Goal: Transaction & Acquisition: Purchase product/service

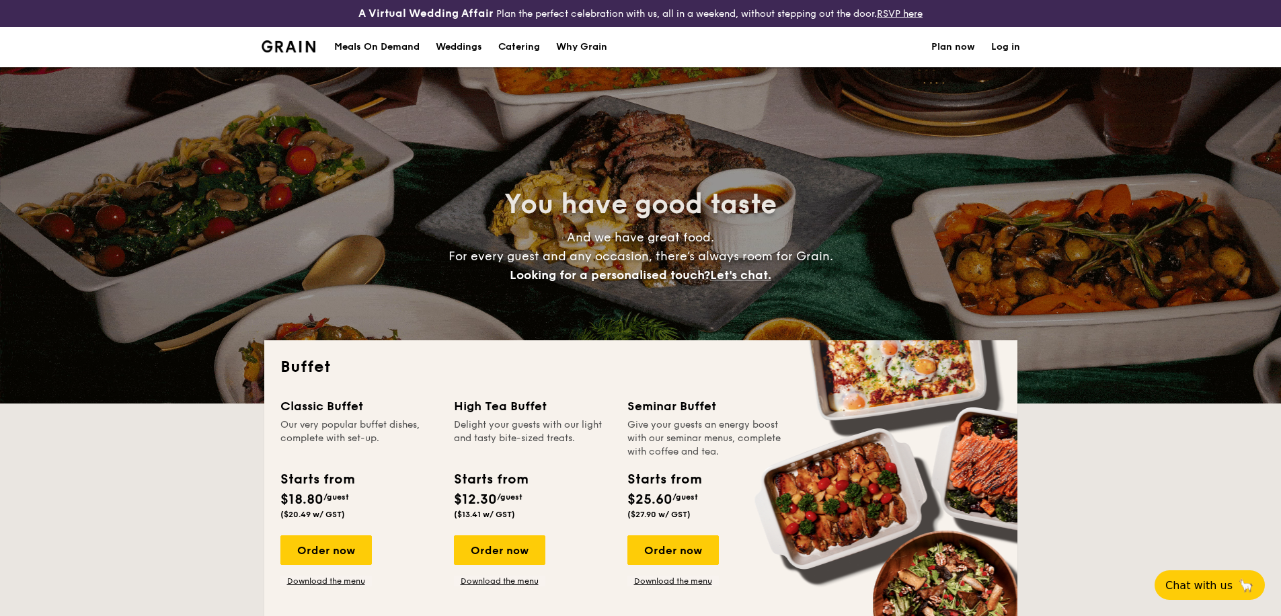
select select
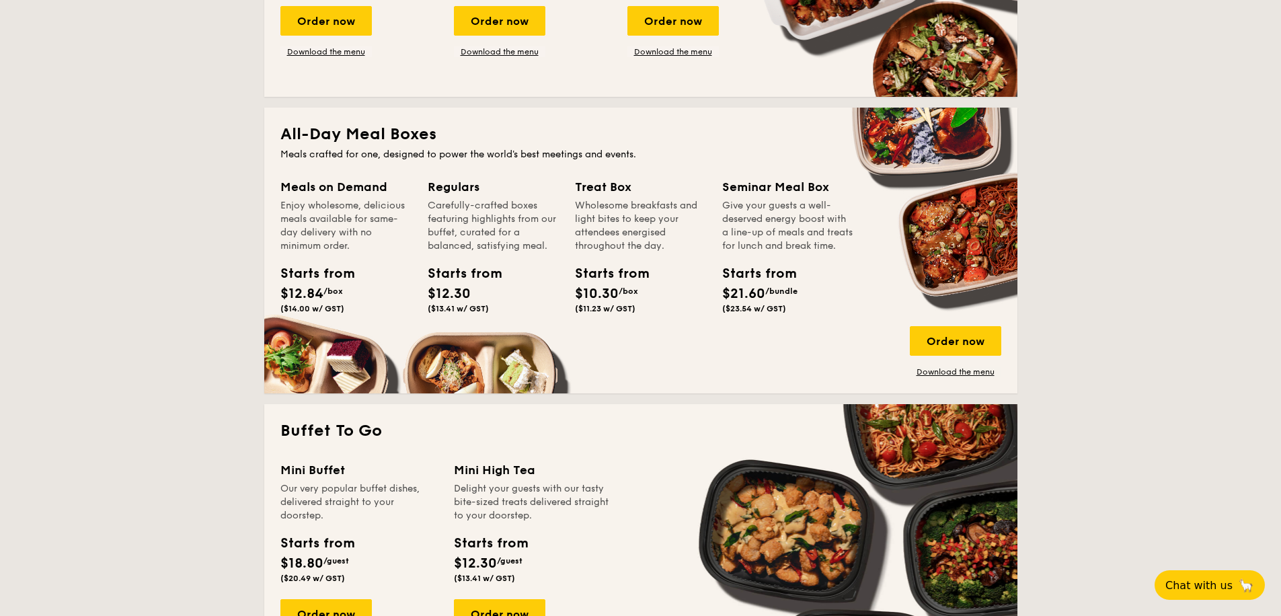
scroll to position [655, 0]
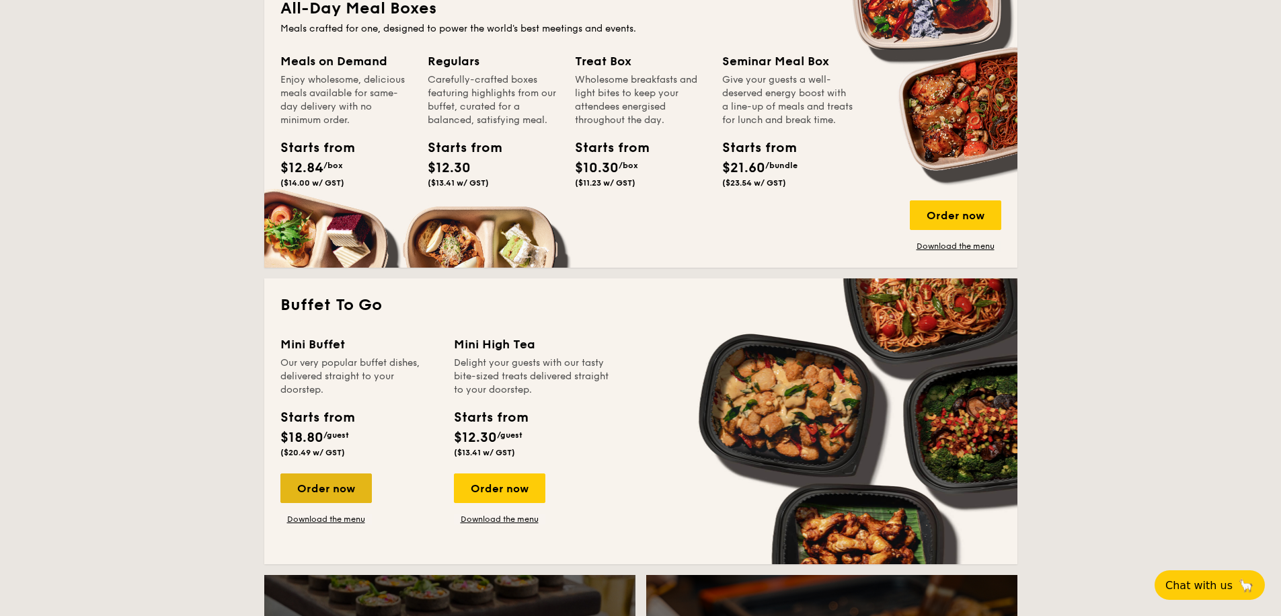
click at [363, 484] on div "Order now" at bounding box center [325, 488] width 91 height 30
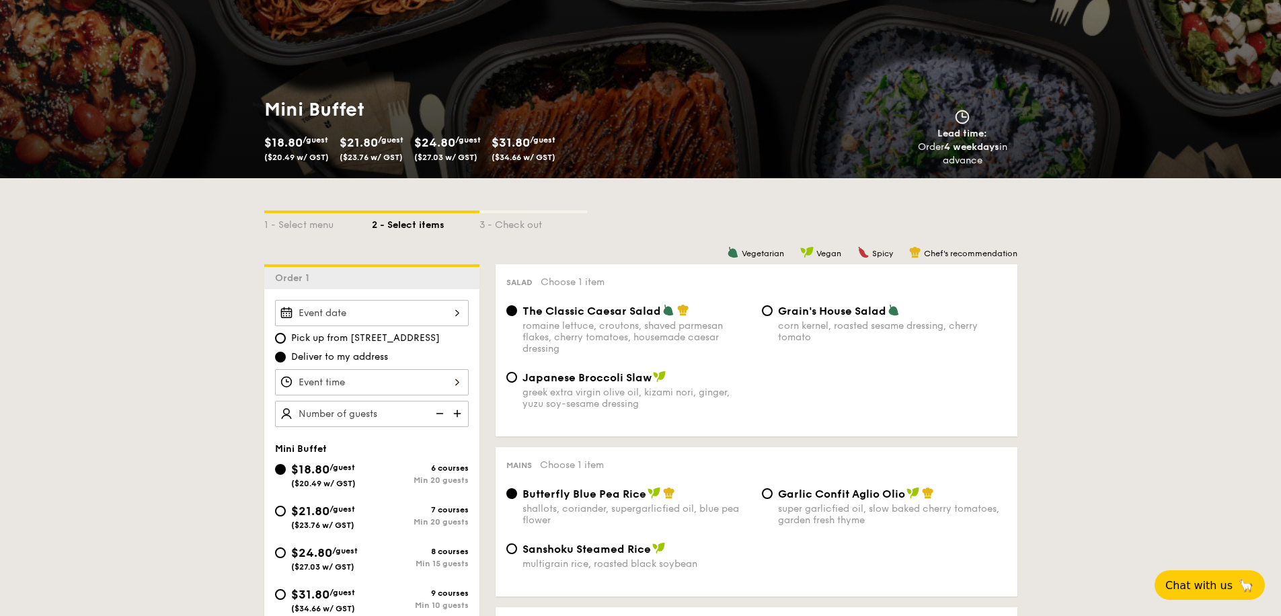
scroll to position [176, 0]
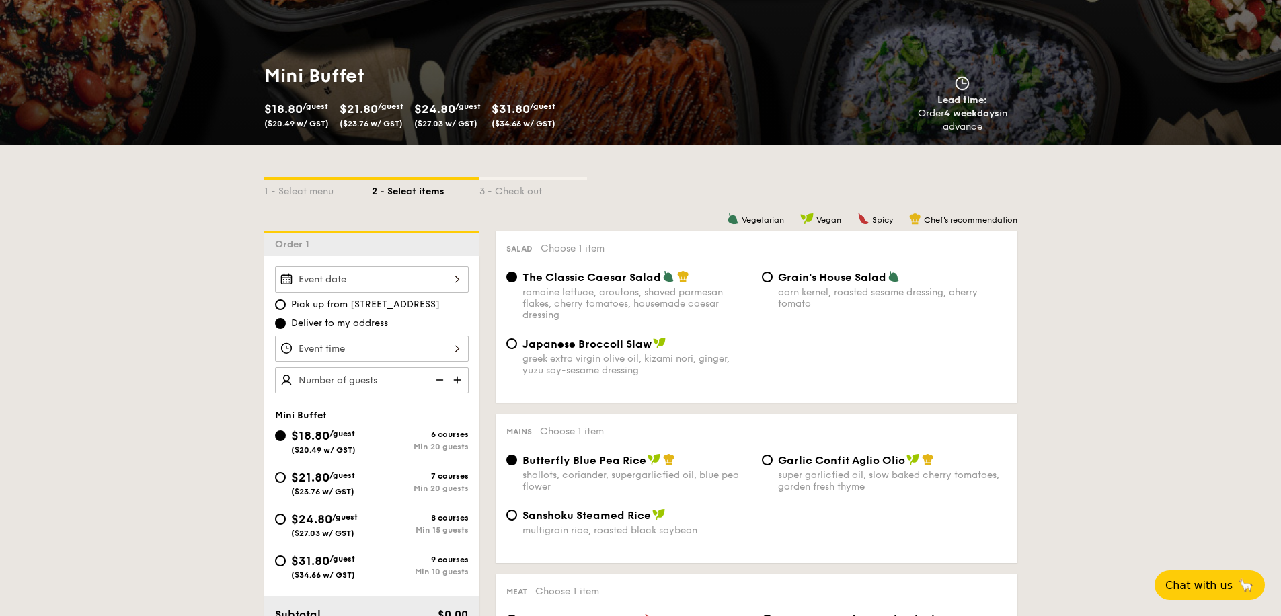
click at [338, 481] on div "$21.80 /guest ($23.76 w/ GST)" at bounding box center [323, 482] width 64 height 28
click at [286, 481] on input "$21.80 /guest ($23.76 w/ GST) 7 courses Min 20 guests" at bounding box center [280, 477] width 11 height 11
radio input "true"
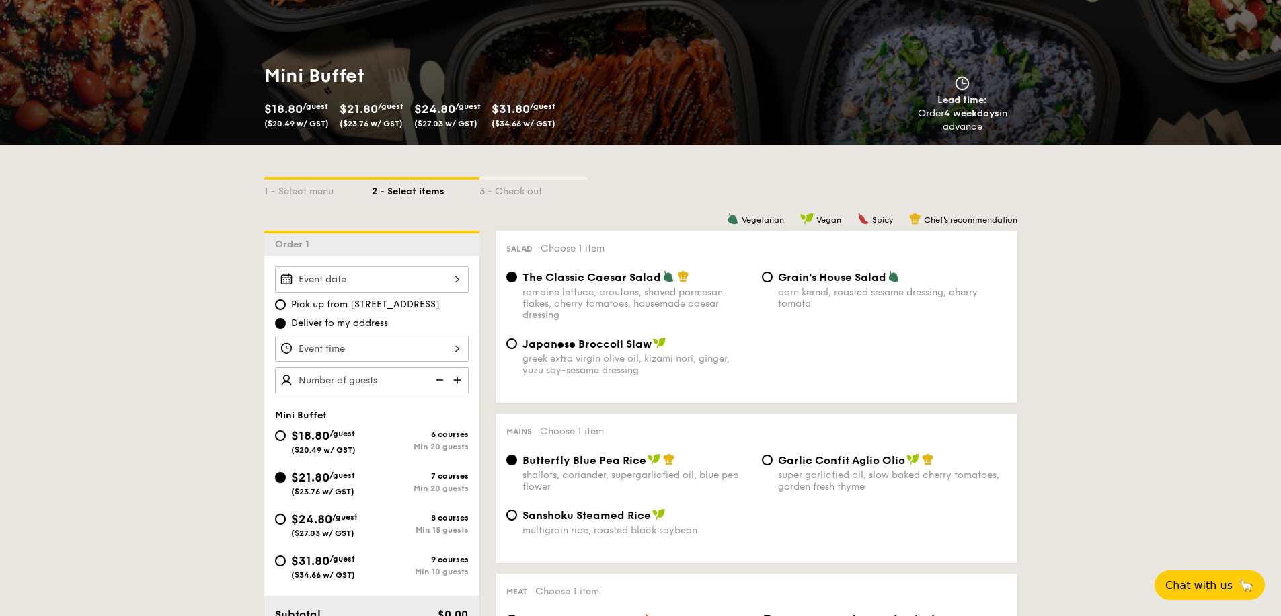
radio input "false"
radio input "true"
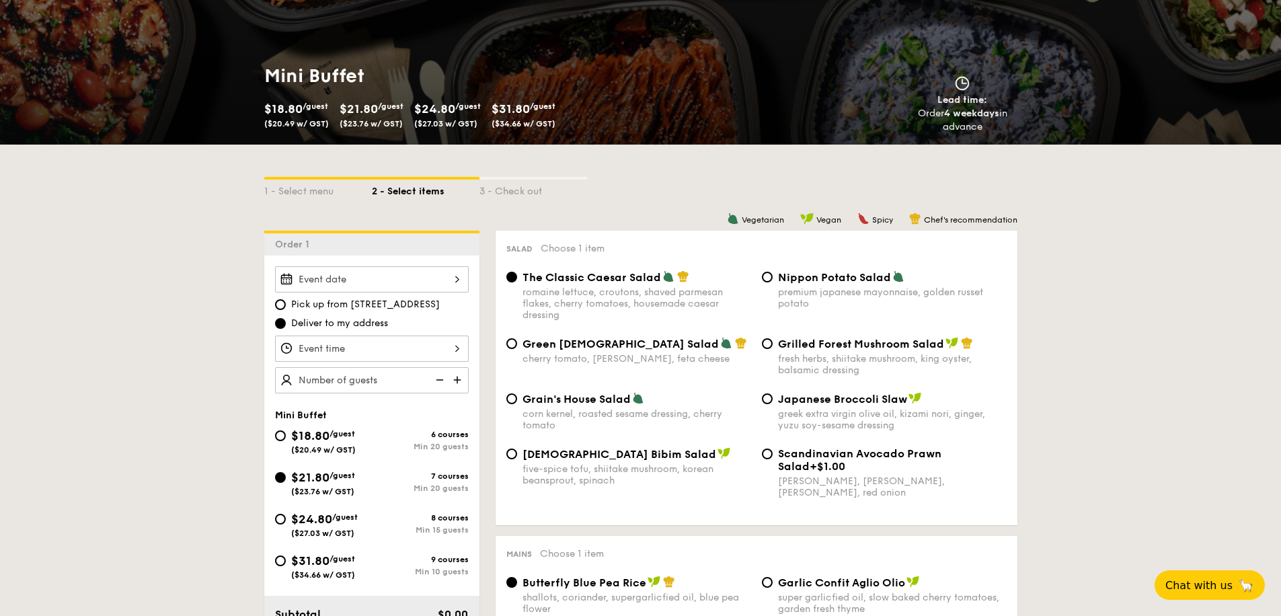
click at [336, 434] on span "/guest" at bounding box center [343, 433] width 26 height 9
click at [286, 434] on input "$18.80 /guest ($20.49 w/ GST) 6 courses Min 20 guests" at bounding box center [280, 435] width 11 height 11
radio input "true"
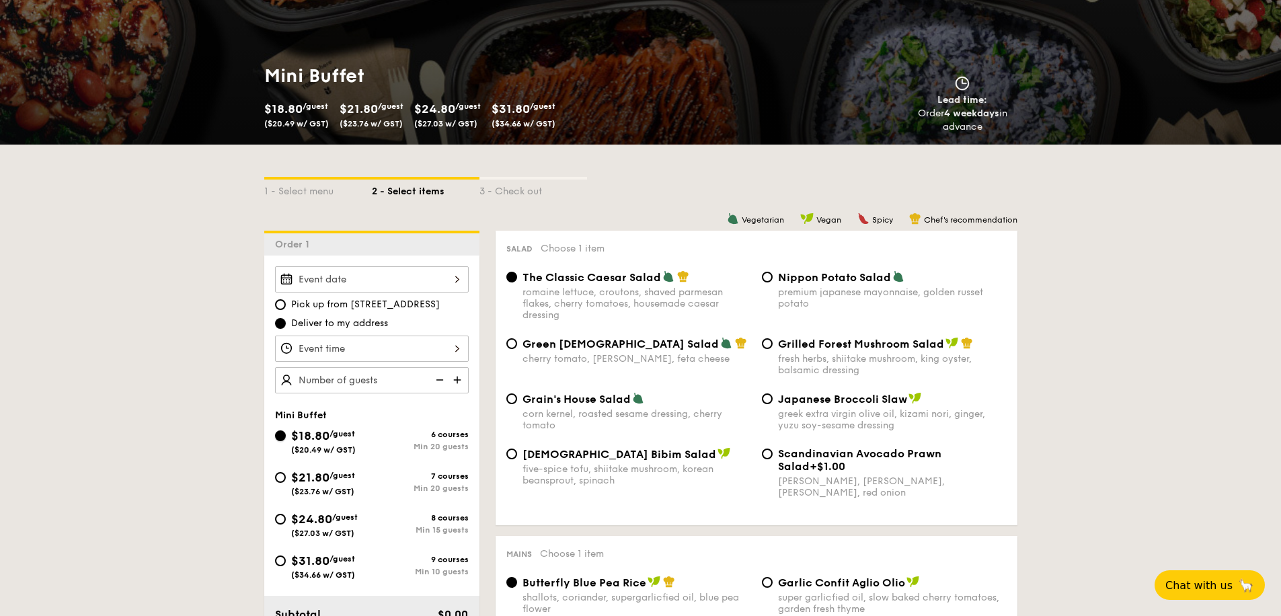
radio input "true"
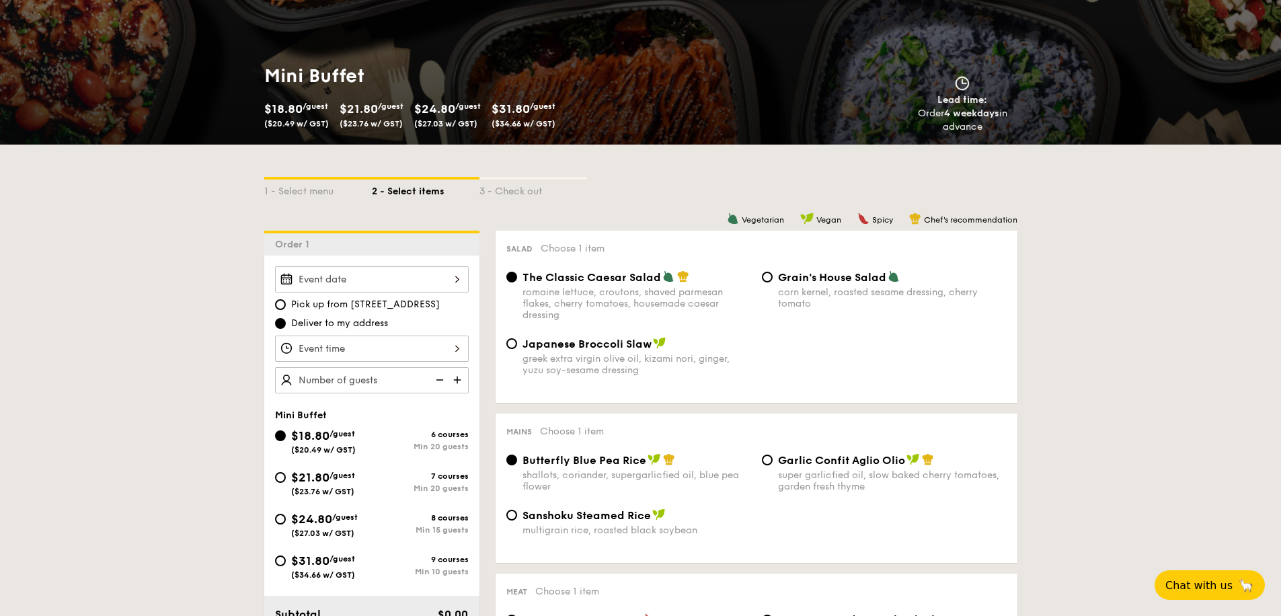
click at [841, 282] on span "Grain's House Salad" at bounding box center [832, 277] width 108 height 13
click at [773, 282] on input "Grain's House Salad corn kernel, roasted sesame dressing, cherry tomato" at bounding box center [767, 277] width 11 height 11
radio input "true"
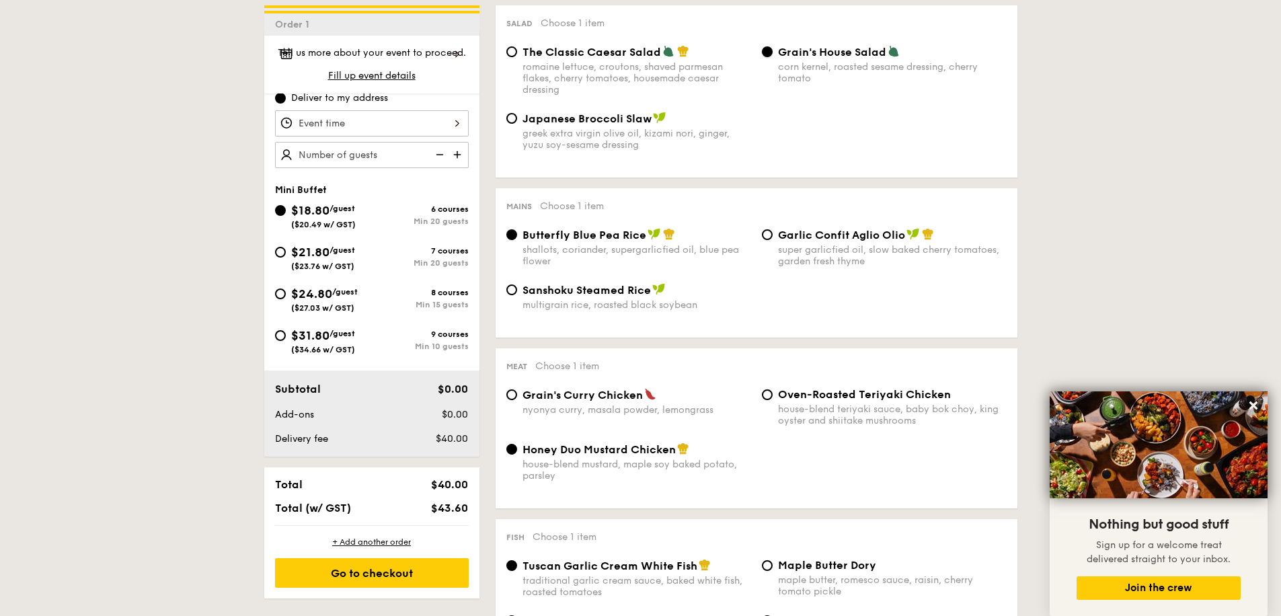
scroll to position [0, 0]
